Goal: Task Accomplishment & Management: Use online tool/utility

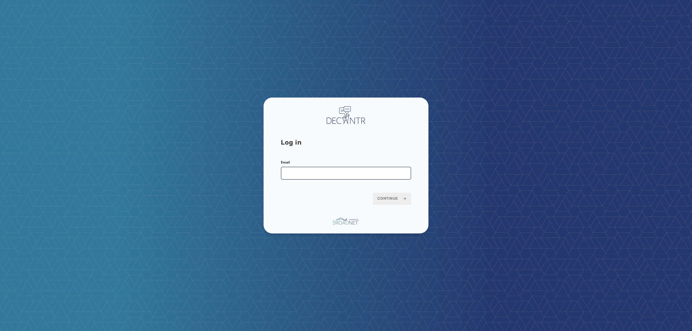
click at [311, 177] on input "Email" at bounding box center [346, 173] width 130 height 13
type input "**********"
click at [373, 193] on button "Continue" at bounding box center [392, 199] width 38 height 12
click at [391, 195] on button "Continue" at bounding box center [392, 199] width 38 height 12
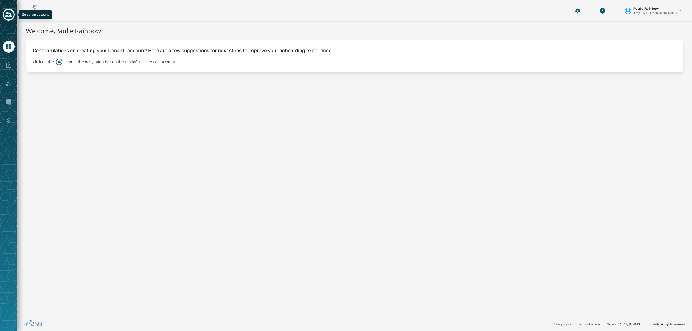
click at [8, 14] on icon "Toggle account select drawer" at bounding box center [9, 15] width 8 height 8
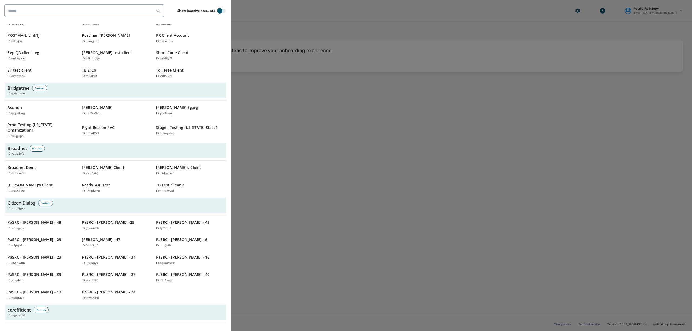
scroll to position [157, 0]
click at [22, 164] on div "Broadnet Demo ID: rbwave8h" at bounding box center [39, 169] width 62 height 11
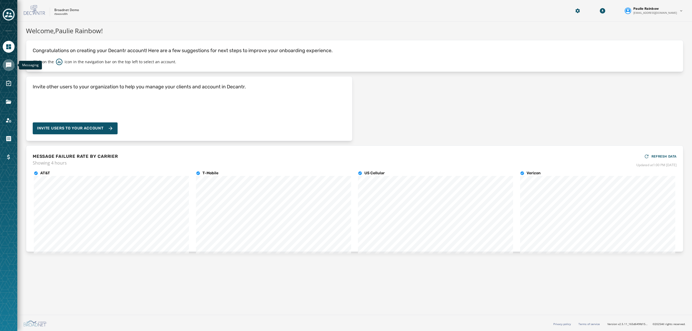
click at [6, 66] on icon "Navigate to Messaging" at bounding box center [8, 64] width 5 height 5
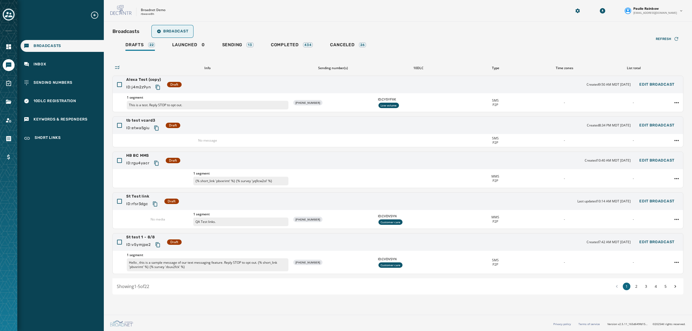
click at [176, 32] on span "Broadcast" at bounding box center [172, 31] width 31 height 4
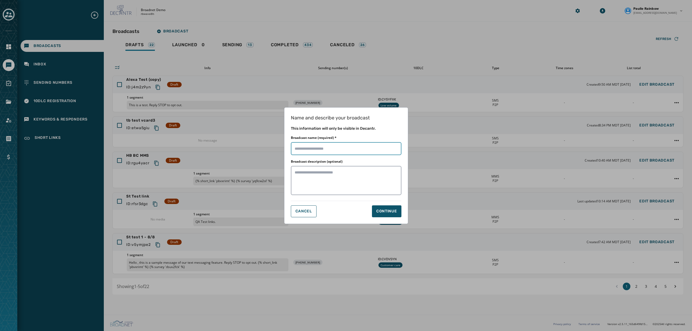
click at [318, 146] on input "Broadcast name (required) *" at bounding box center [346, 148] width 110 height 13
type input "**********"
click at [388, 207] on button "Continue" at bounding box center [386, 211] width 29 height 12
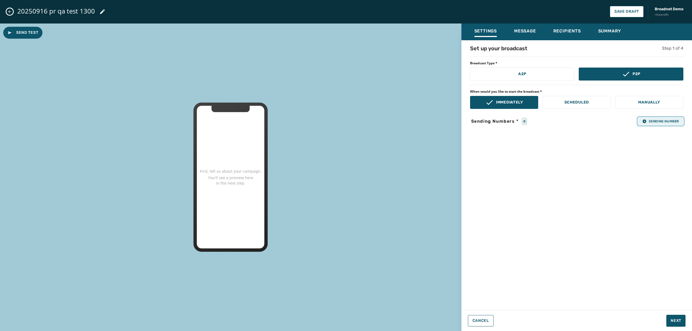
click at [658, 121] on span "Sending Number" at bounding box center [660, 121] width 37 height 4
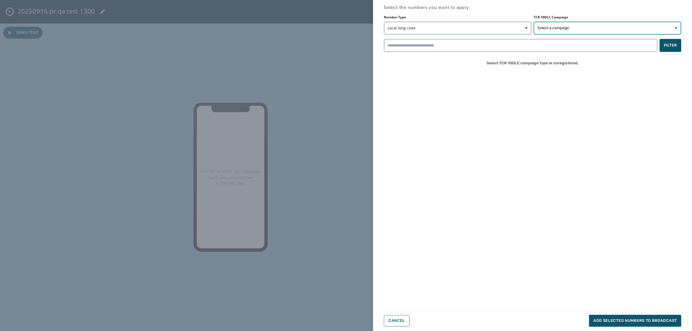
click at [591, 32] on button "Select a campaign" at bounding box center [606, 28] width 147 height 13
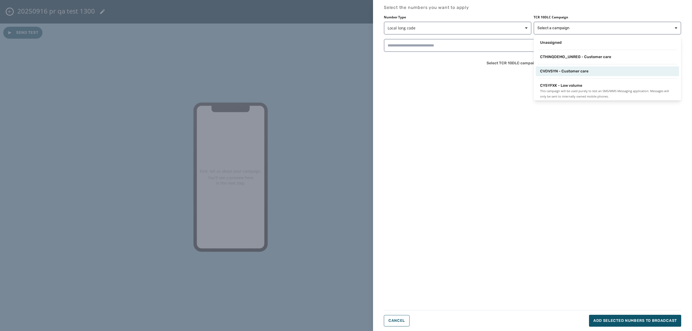
click at [554, 70] on span "CVDVSYN - Customer care" at bounding box center [564, 71] width 48 height 5
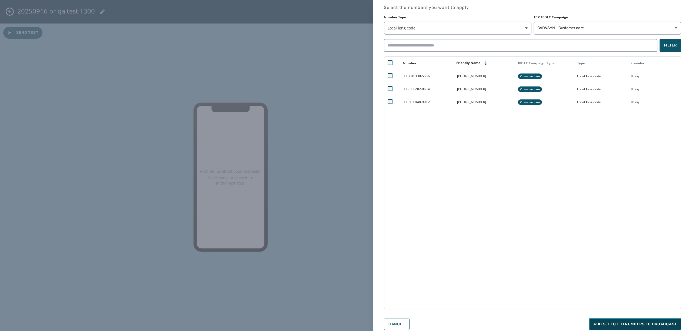
click at [622, 324] on span "Add selected numbers to broadcast" at bounding box center [634, 323] width 83 height 5
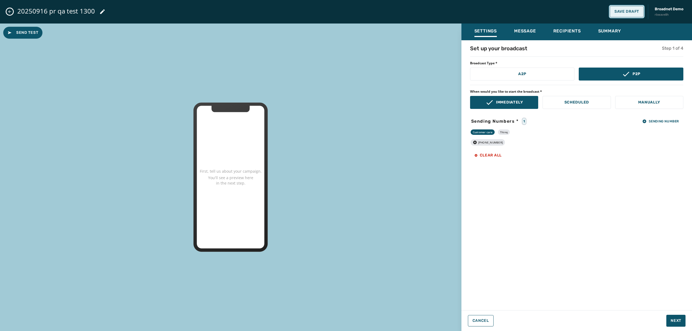
click at [628, 11] on span "Save Draft" at bounding box center [626, 11] width 25 height 4
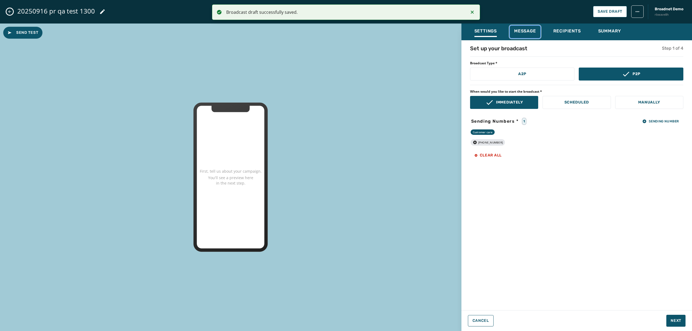
click at [525, 29] on span "Message" at bounding box center [525, 30] width 22 height 5
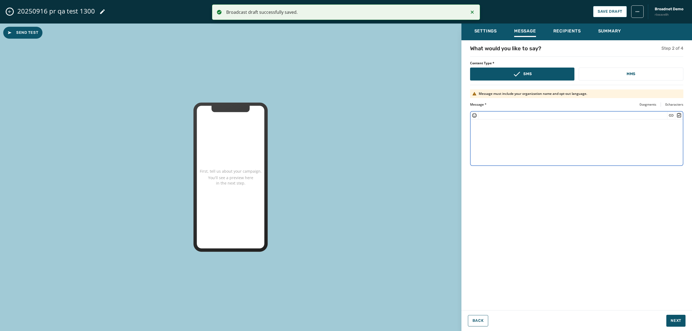
click at [484, 133] on textarea at bounding box center [576, 141] width 212 height 44
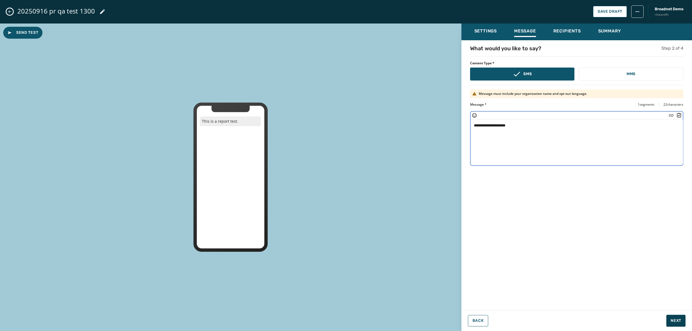
type textarea "**********"
click at [672, 320] on span "Next" at bounding box center [675, 320] width 11 height 5
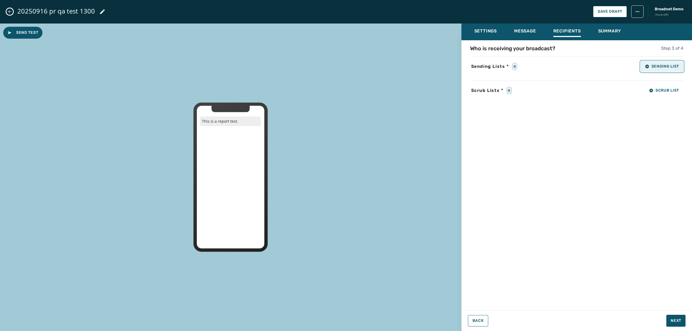
click at [667, 66] on span "Sending List" at bounding box center [662, 66] width 34 height 4
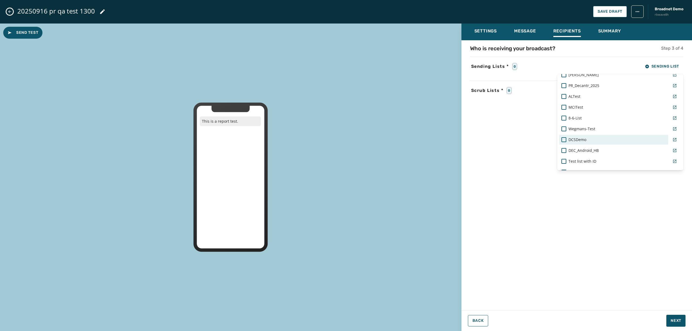
scroll to position [376, 0]
click at [590, 88] on span "PR_Decantr_2025" at bounding box center [583, 85] width 31 height 5
click at [635, 277] on div "Who is receiving your broadcast? Step 3 of 4 Sending Lists * 1 Sending List Rea…" at bounding box center [576, 174] width 230 height 258
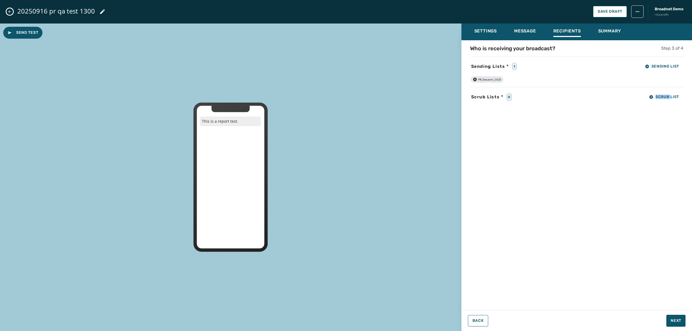
click at [635, 277] on div "Who is receiving your broadcast? Step 3 of 4 Sending Lists * 1 Sending List PR_…" at bounding box center [576, 174] width 230 height 258
click at [667, 319] on button "Next" at bounding box center [675, 321] width 19 height 12
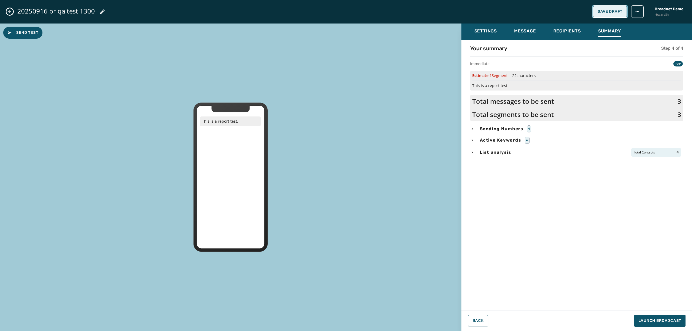
click at [610, 11] on span "Save Draft" at bounding box center [609, 11] width 25 height 4
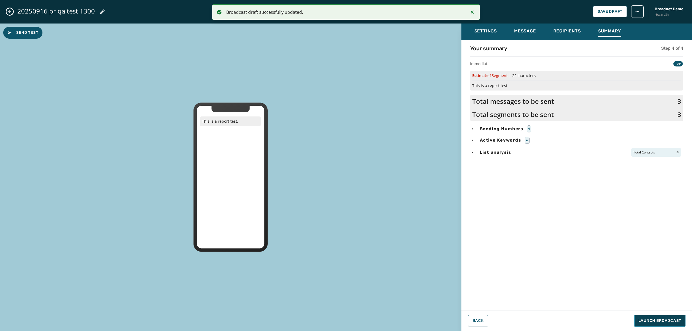
click at [657, 315] on button "Launch Broadcast" at bounding box center [659, 321] width 51 height 12
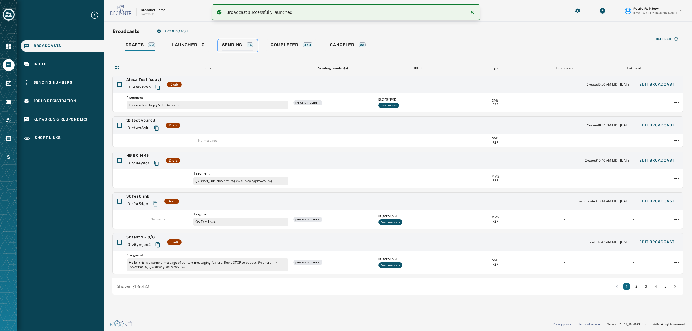
click at [239, 44] on span "Sending" at bounding box center [232, 44] width 20 height 5
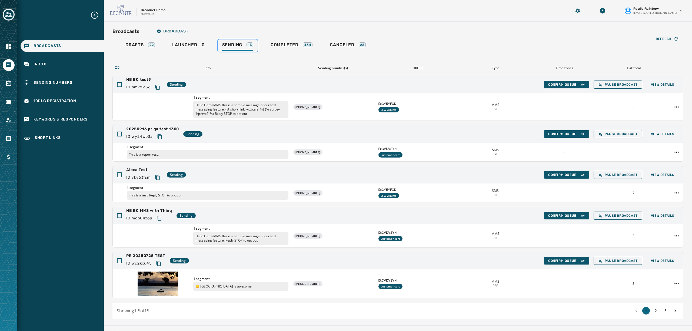
click at [238, 41] on link "Sending 15" at bounding box center [238, 45] width 40 height 12
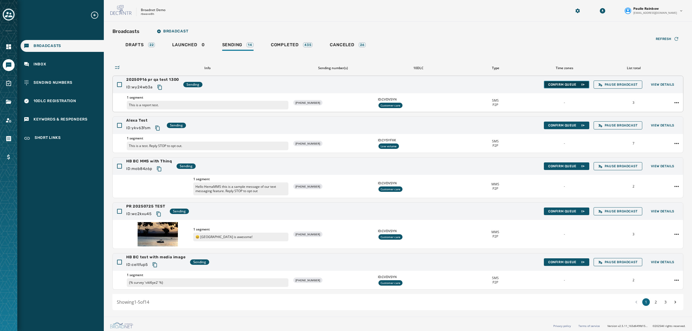
click at [556, 85] on span "Confirm Queue" at bounding box center [566, 84] width 37 height 4
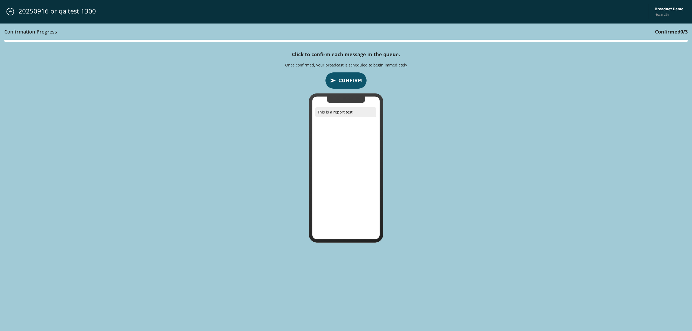
click at [346, 81] on span "Confirm" at bounding box center [350, 81] width 24 height 8
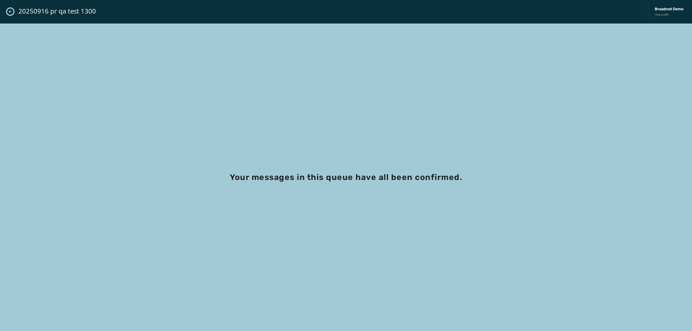
click at [8, 9] on icon "Close admin drawer" at bounding box center [10, 11] width 4 height 4
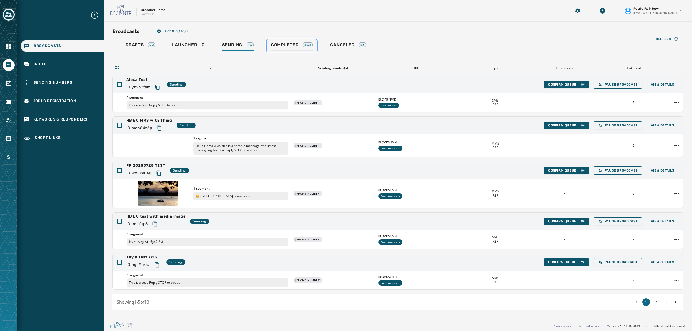
click at [288, 45] on span "Completed" at bounding box center [285, 44] width 28 height 5
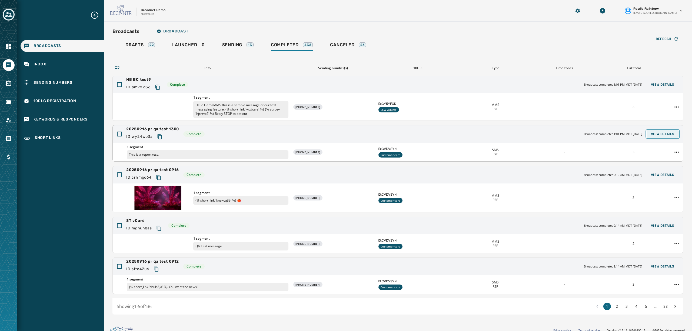
click at [663, 133] on span "View Details" at bounding box center [662, 134] width 24 height 4
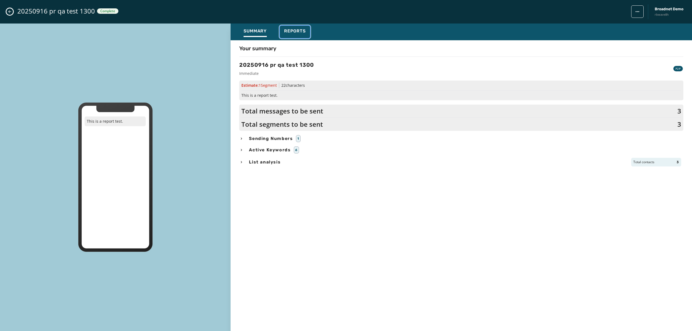
click at [295, 30] on span "Reports" at bounding box center [295, 30] width 22 height 5
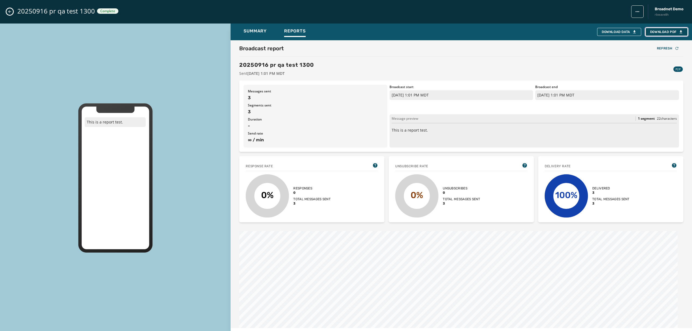
click at [655, 31] on span "Download PDF" at bounding box center [666, 32] width 33 height 4
